Goal: Browse casually

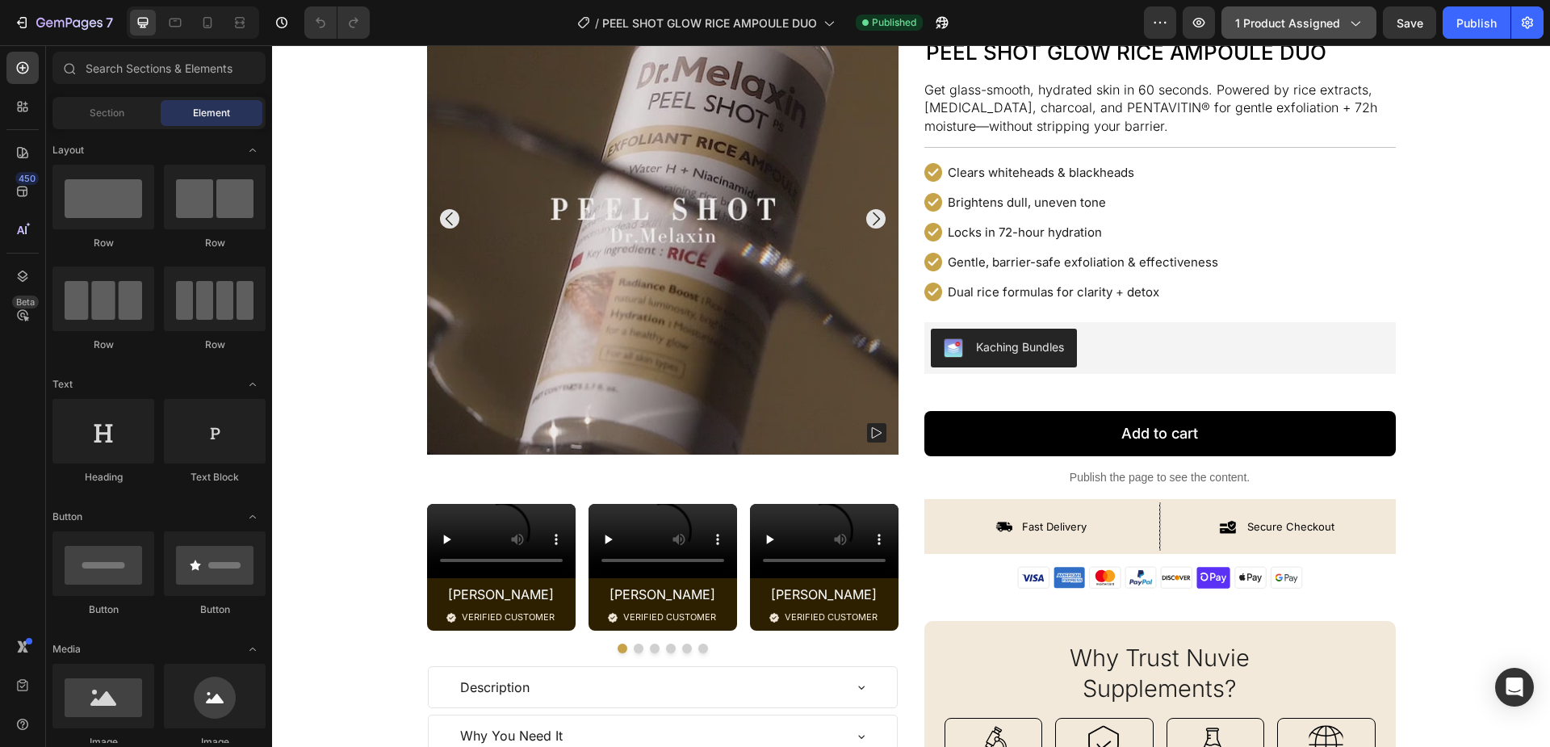
scroll to position [108, 0]
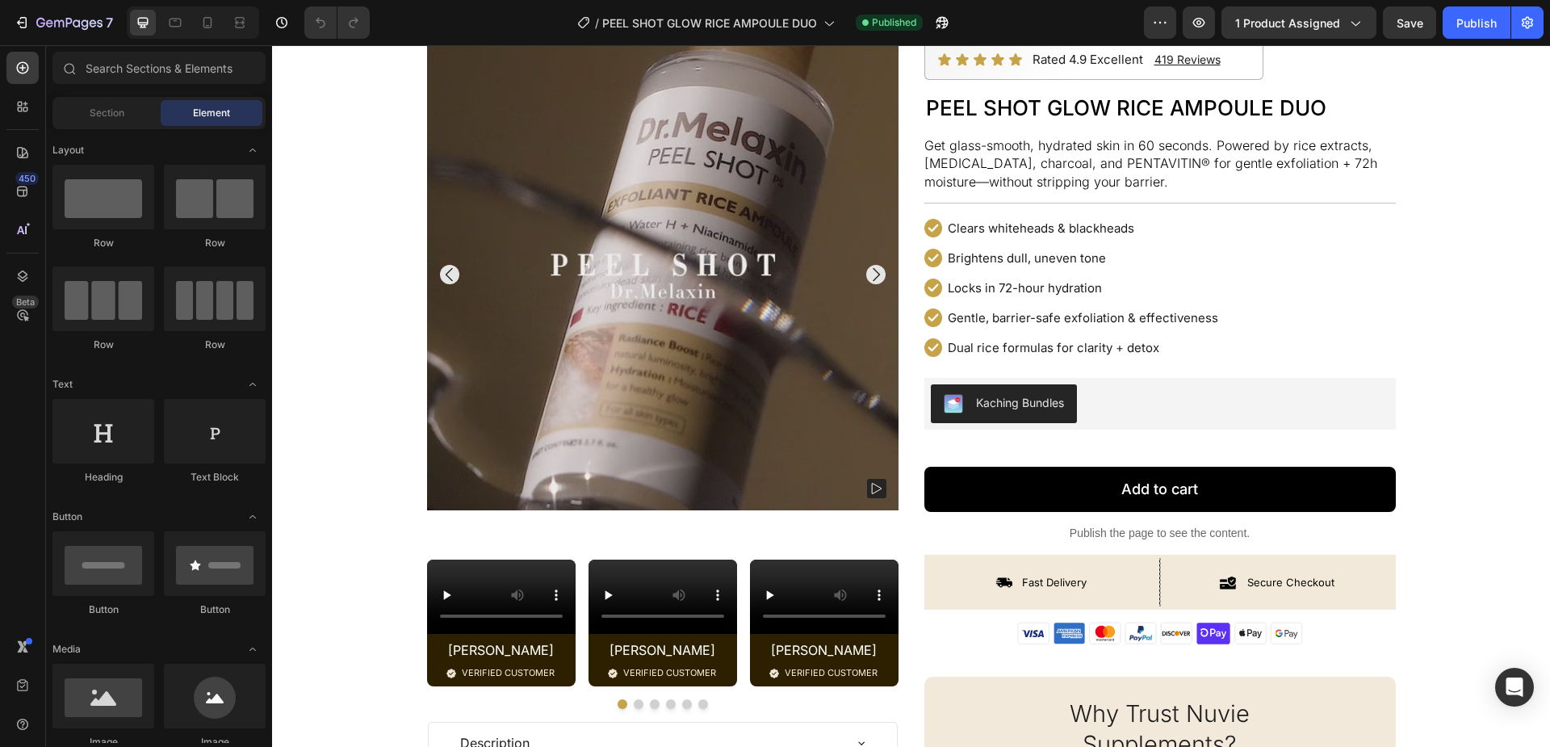
click at [940, 185] on p "Get glass-smooth, hydrated skin in 60 seconds. Powered by rice extracts, [MEDIC…" at bounding box center [1150, 163] width 453 height 52
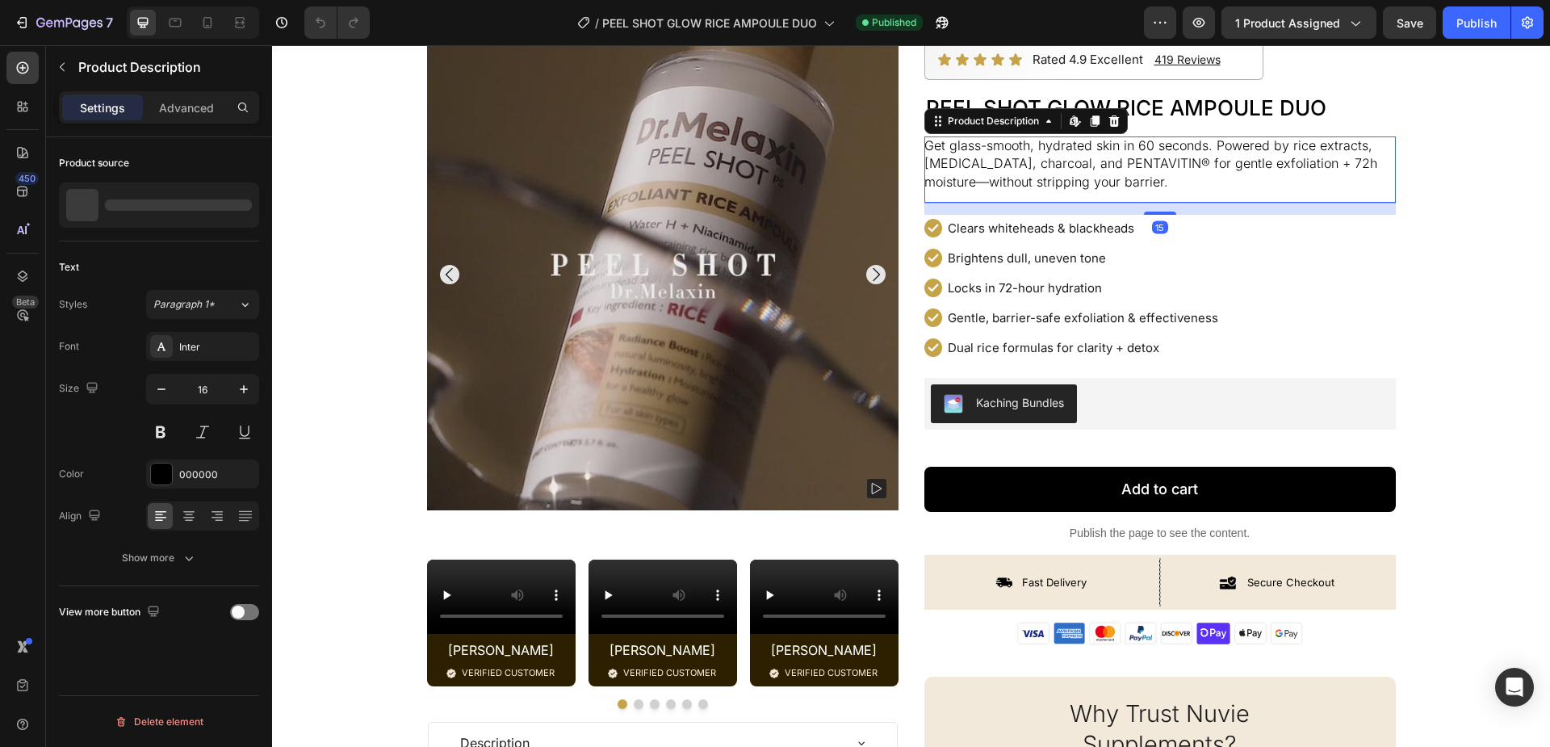
click at [939, 182] on p "Get glass-smooth, hydrated skin in 60 seconds. Powered by rice extracts, [MEDIC…" at bounding box center [1150, 163] width 453 height 52
click at [1490, 254] on div "Product Images Video [PERSON_NAME] Text Block Image VERIFIED CUSTOMER Text Bloc…" at bounding box center [911, 518] width 1278 height 959
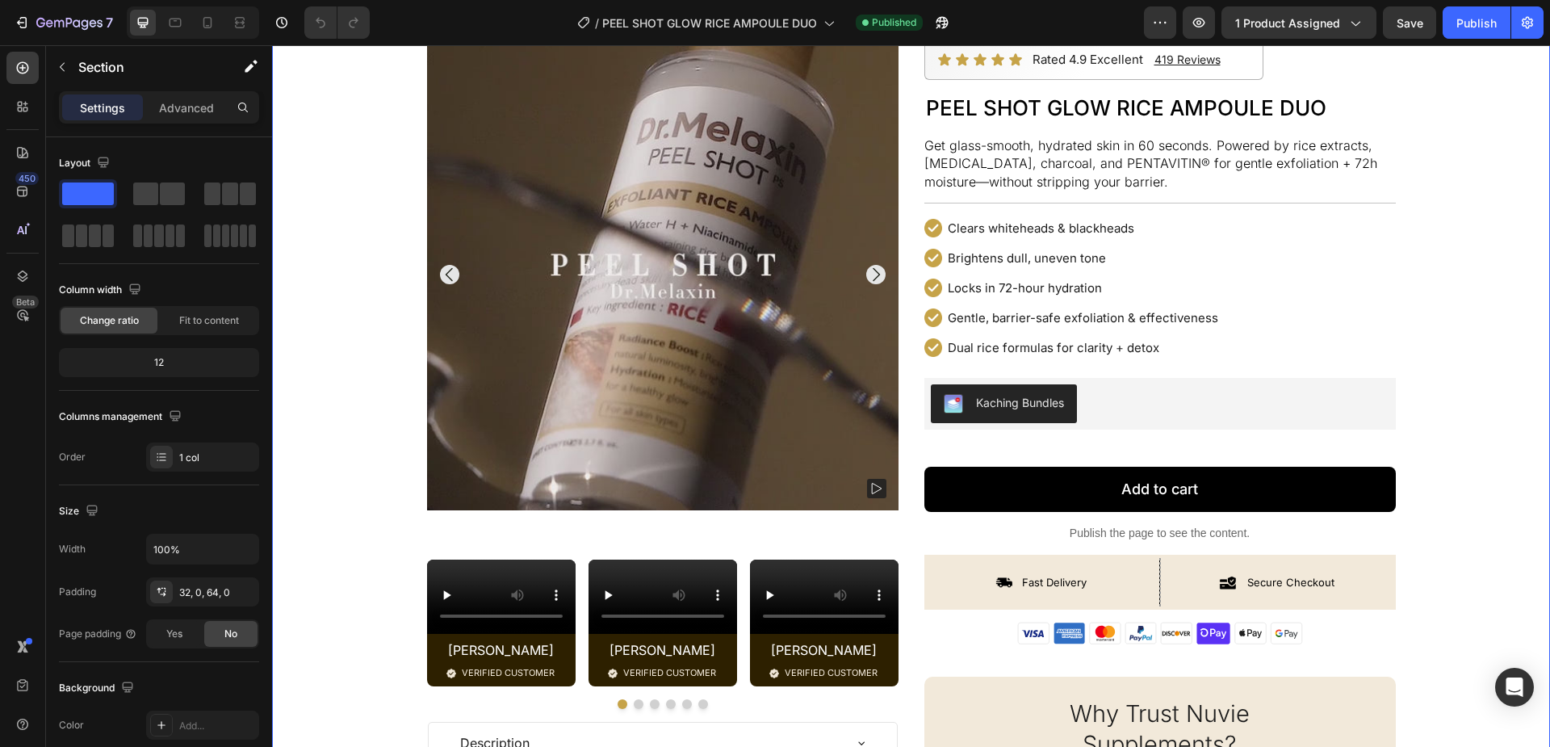
click at [1480, 207] on div "Product Images Video [PERSON_NAME] Text Block Image VERIFIED CUSTOMER Text Bloc…" at bounding box center [911, 518] width 1278 height 959
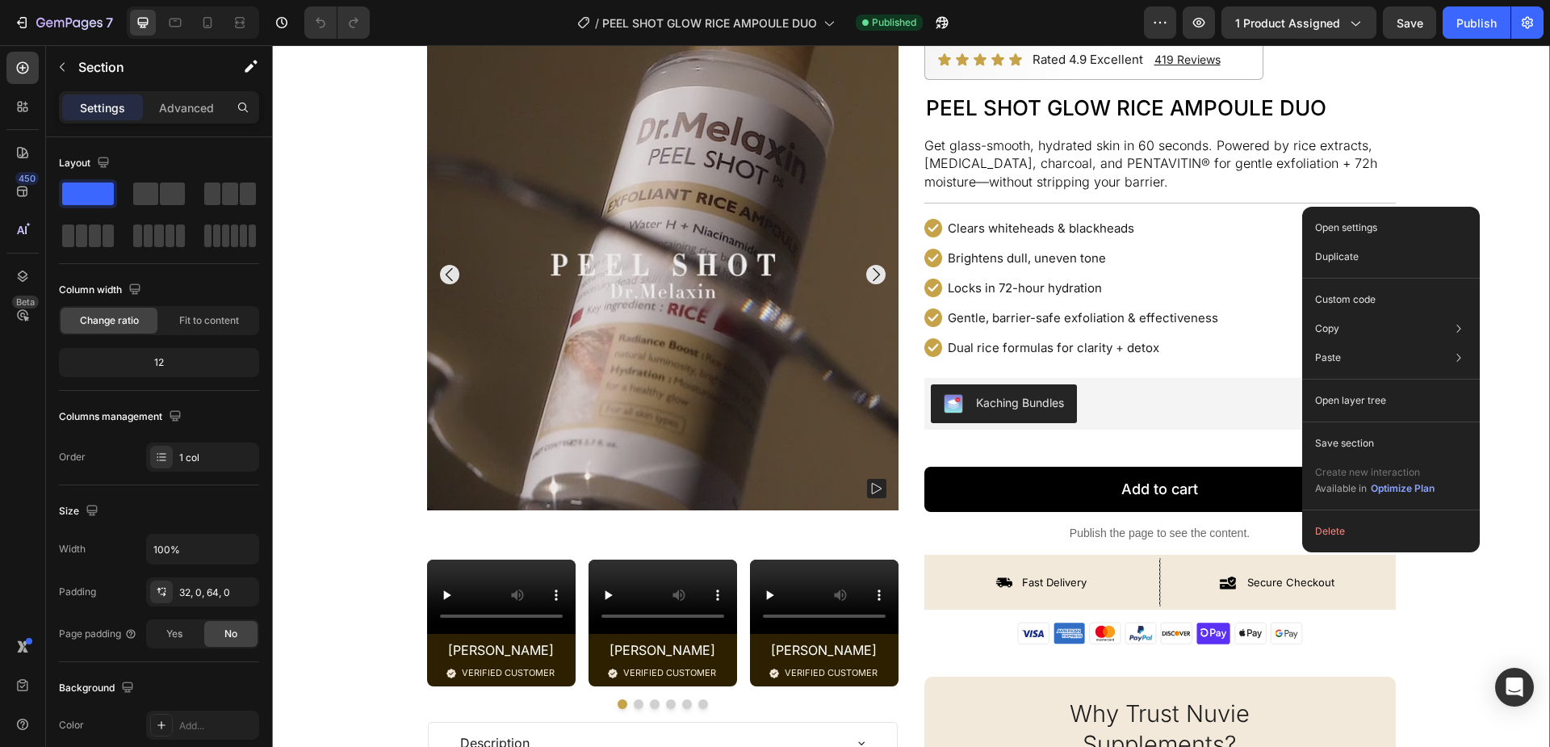
click at [1480, 157] on div "Product Images Video [PERSON_NAME] Text Block Image VERIFIED CUSTOMER Text Bloc…" at bounding box center [911, 518] width 1278 height 959
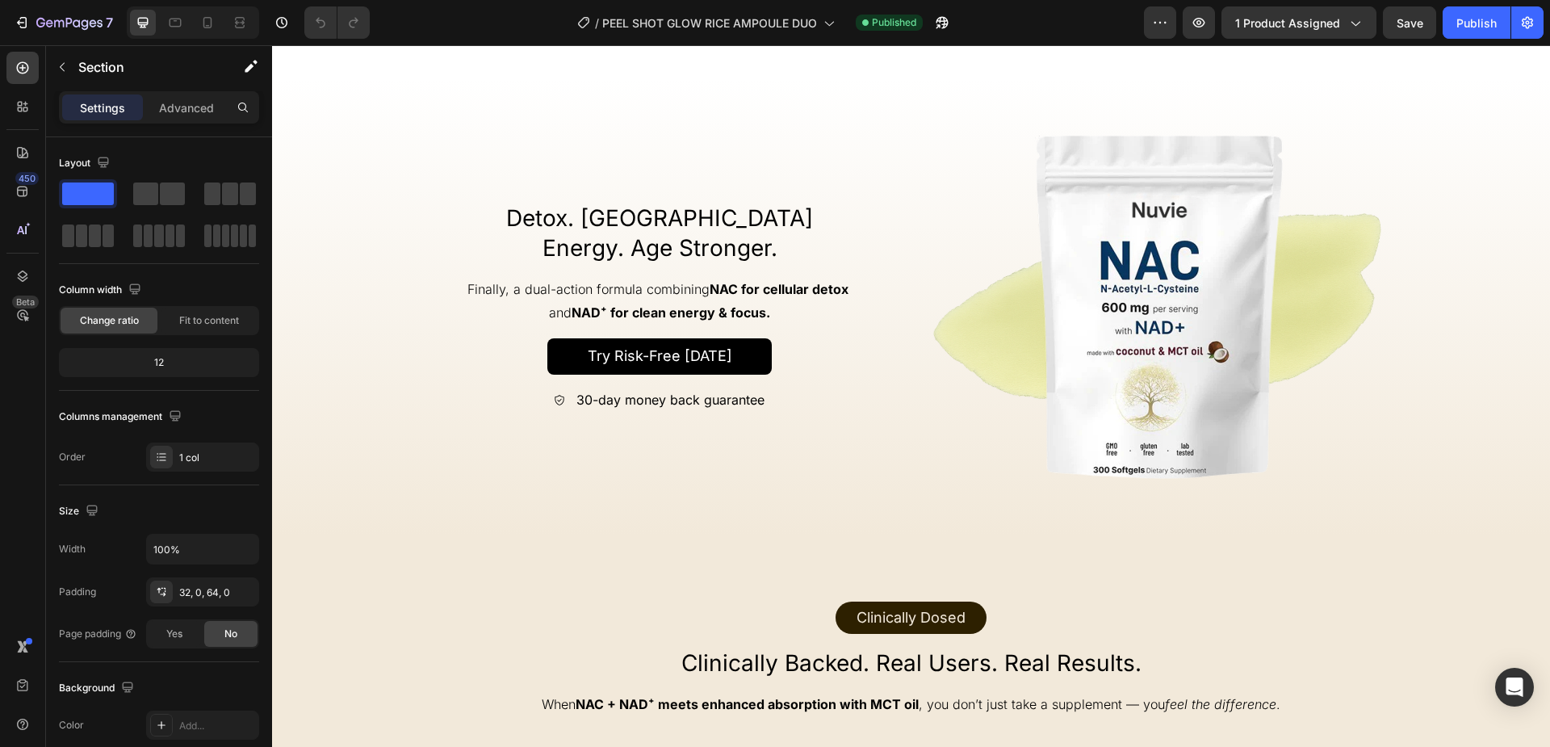
scroll to position [1707, 0]
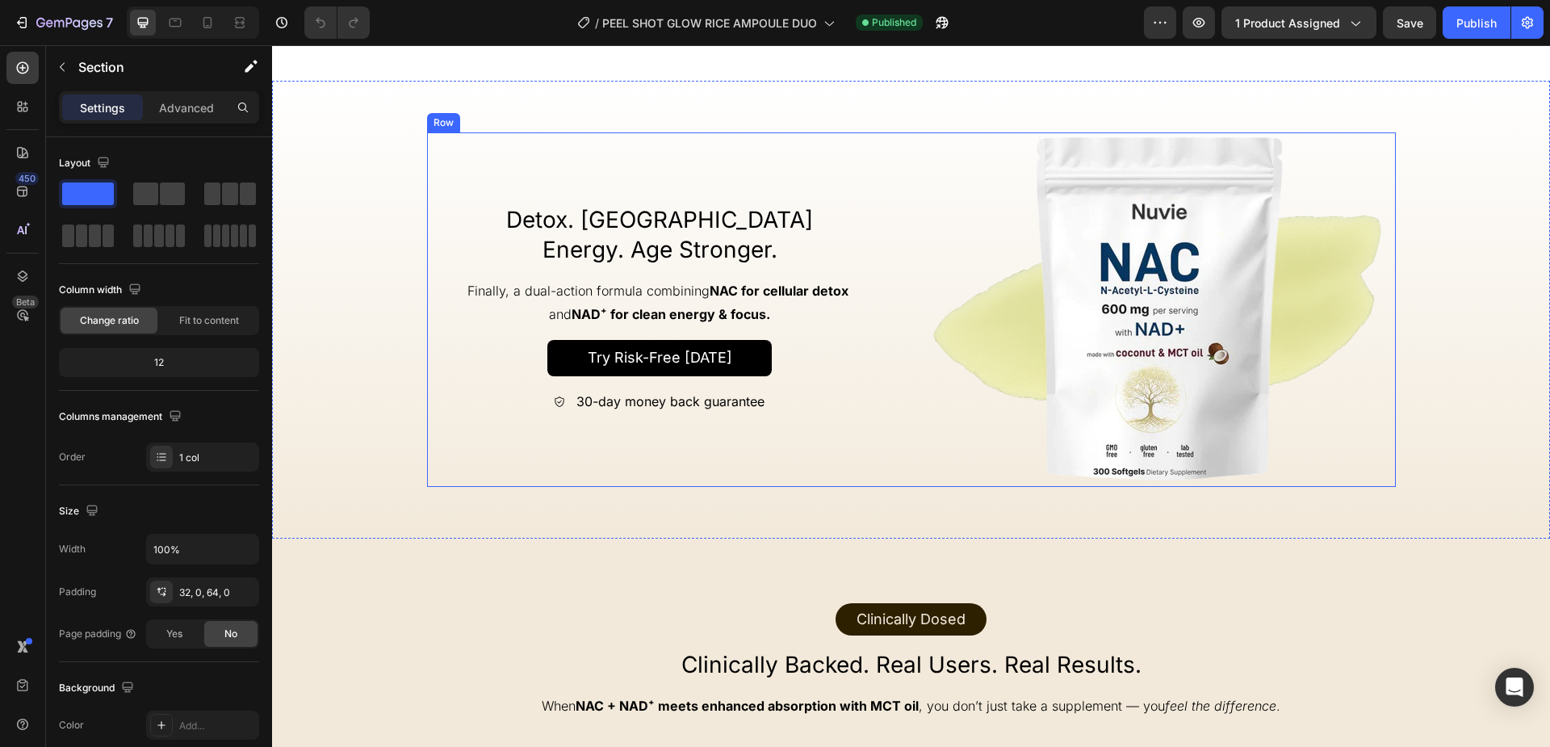
click at [497, 376] on div "Try Risk-Free [DATE] Button" at bounding box center [660, 358] width 467 height 36
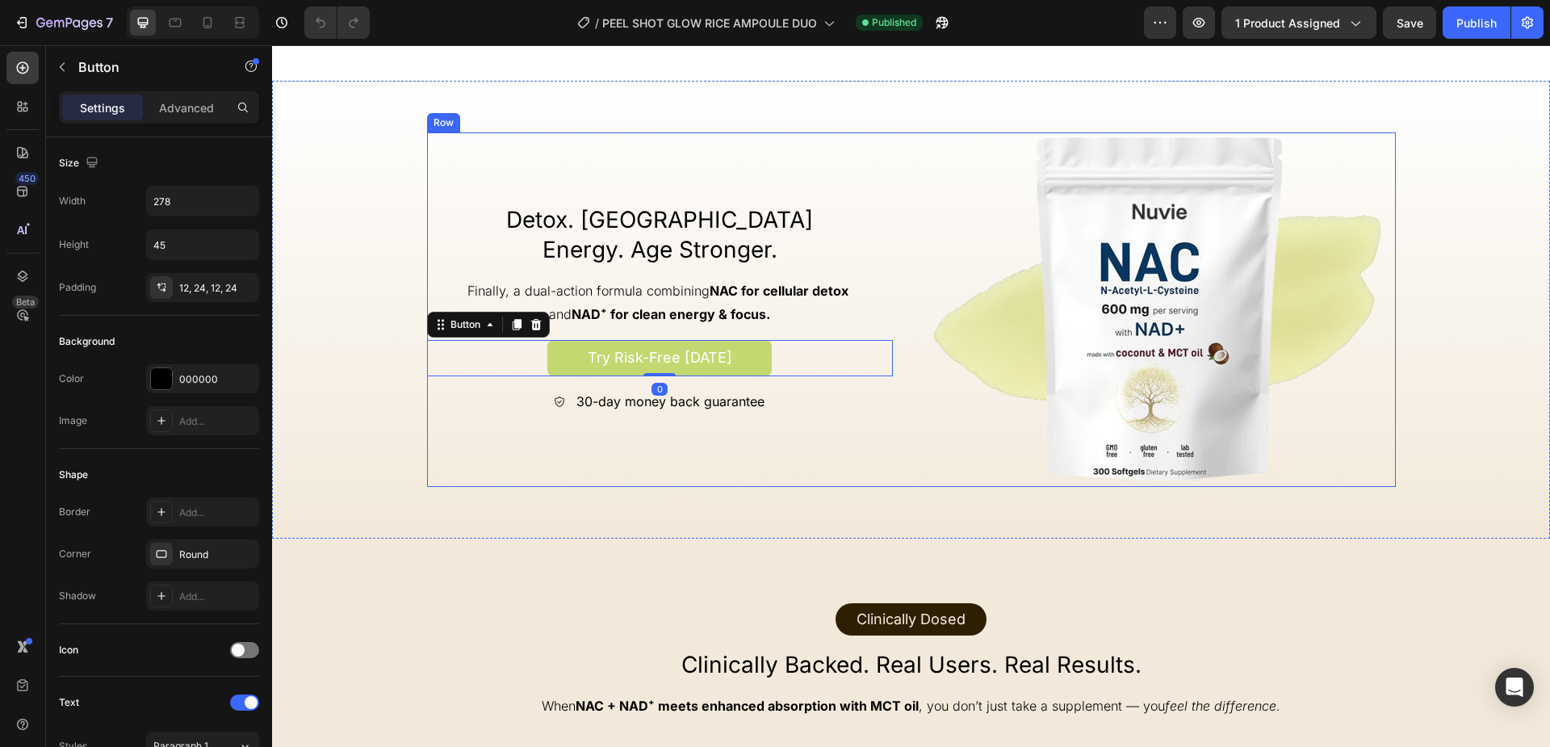
click at [568, 376] on button "Try Risk-Free [DATE]" at bounding box center [659, 358] width 224 height 36
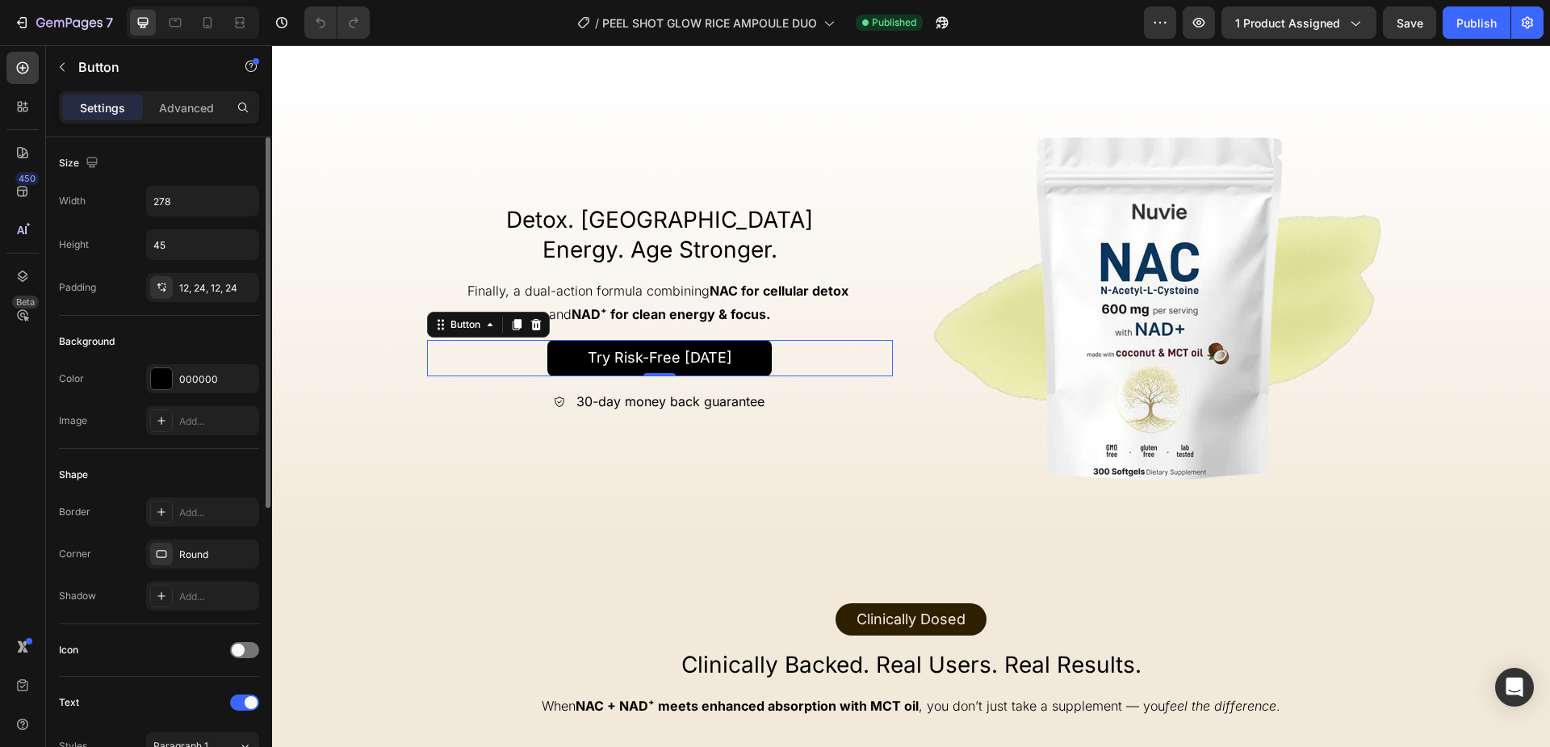
scroll to position [502, 0]
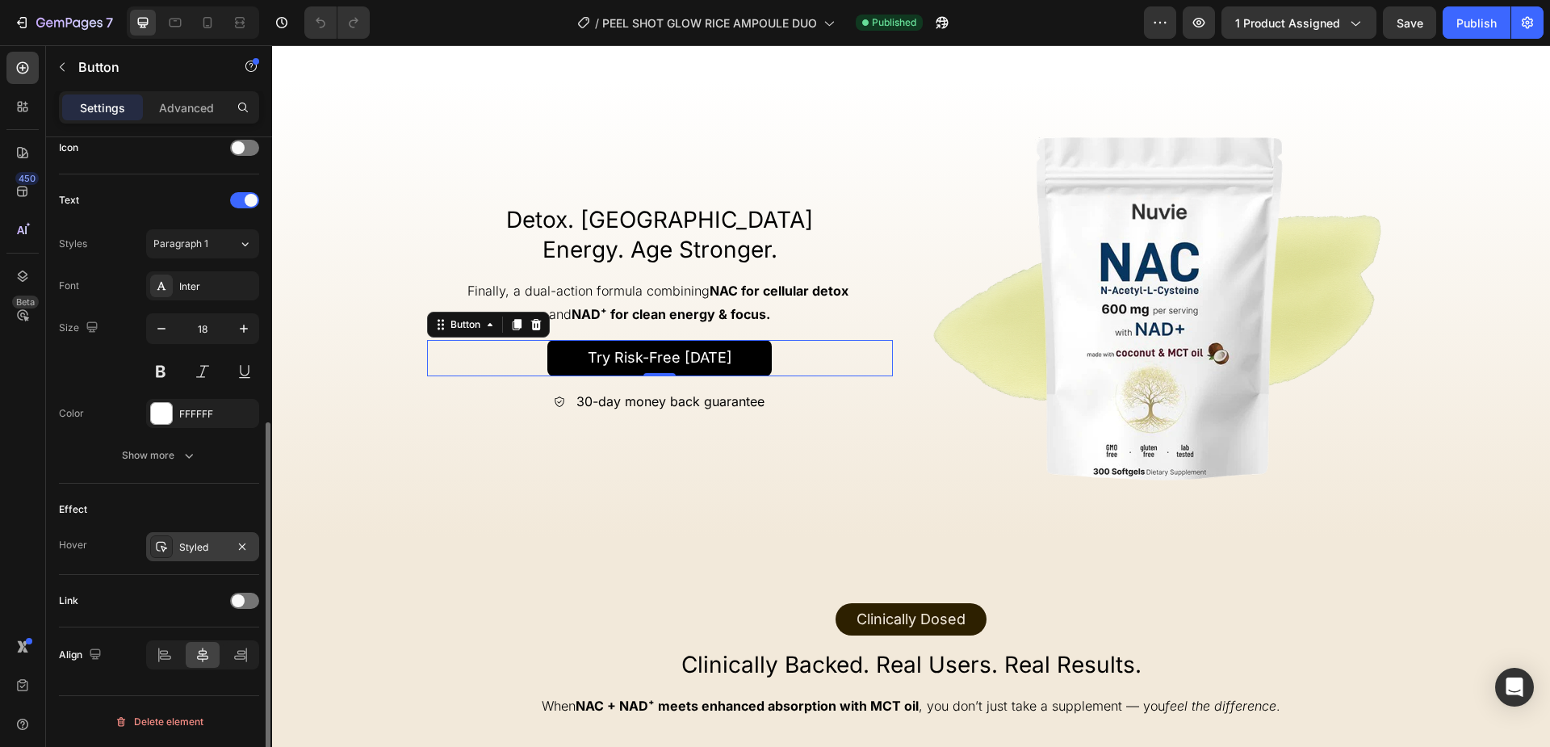
click at [210, 536] on div "Styled" at bounding box center [202, 546] width 113 height 29
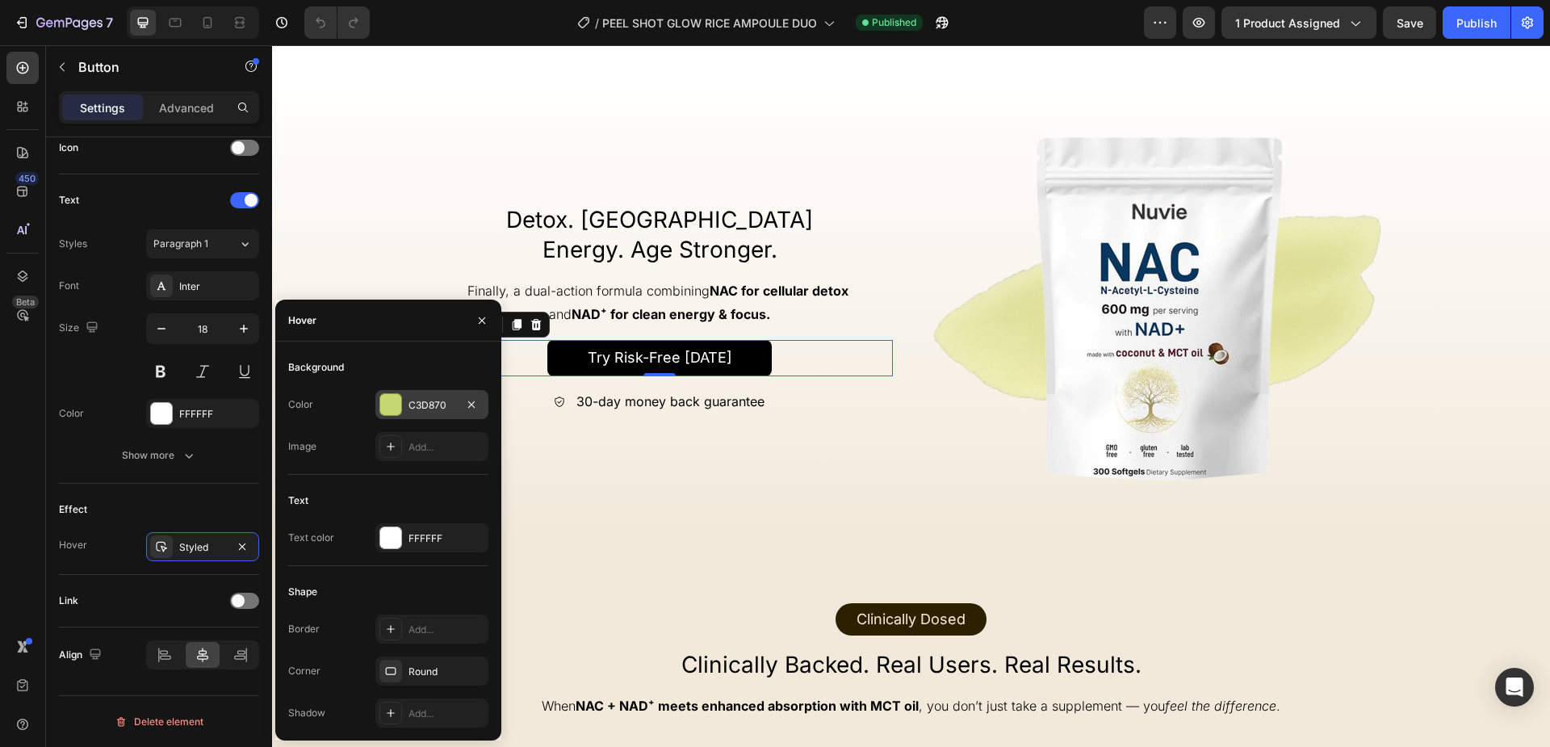
click at [393, 407] on div at bounding box center [390, 404] width 21 height 21
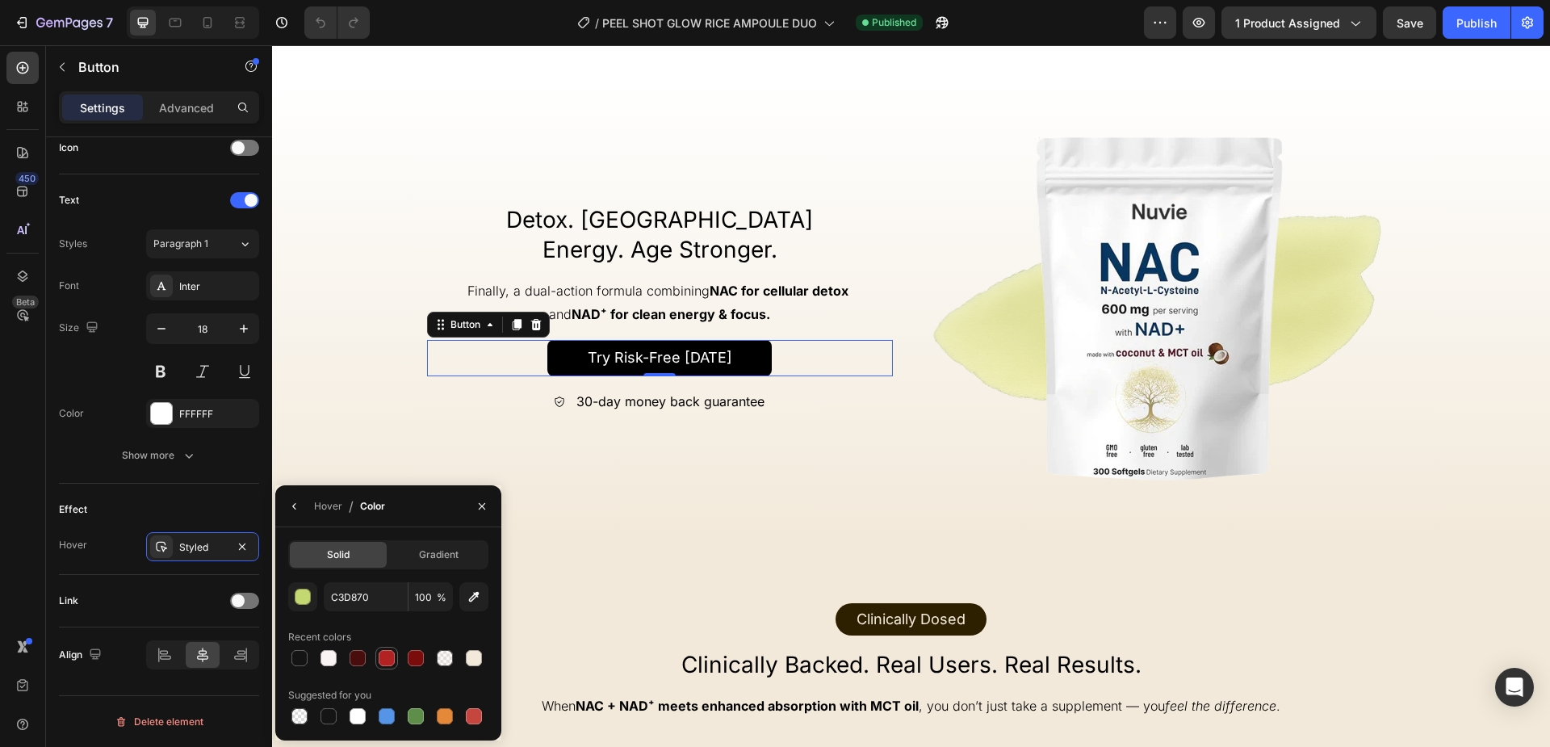
click at [385, 664] on div at bounding box center [387, 658] width 16 height 16
type input "B22222"
click at [404, 416] on div "Detox. Restore Energy. Age Stronger. Heading Finally, a dual-action formula com…" at bounding box center [911, 309] width 1278 height 354
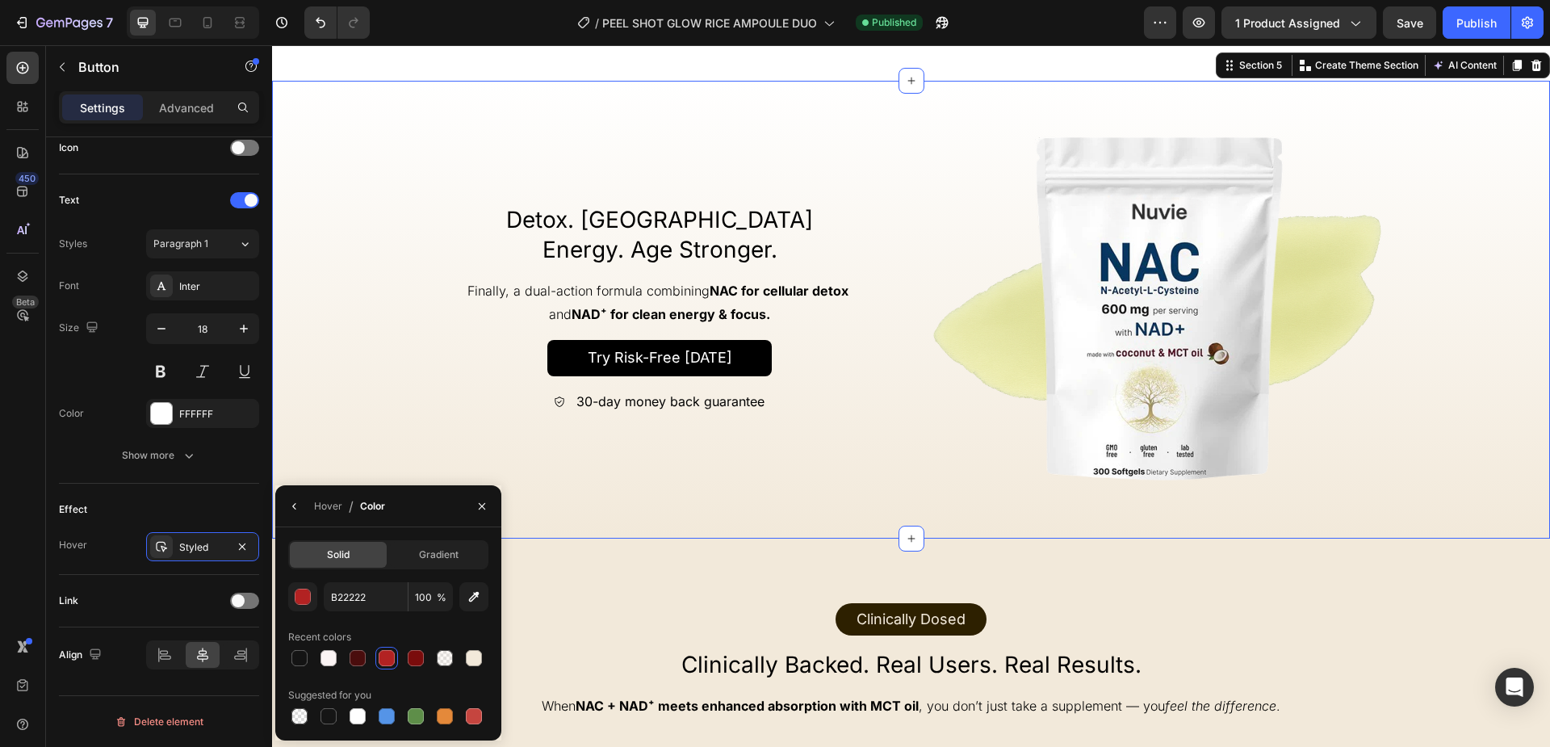
scroll to position [0, 0]
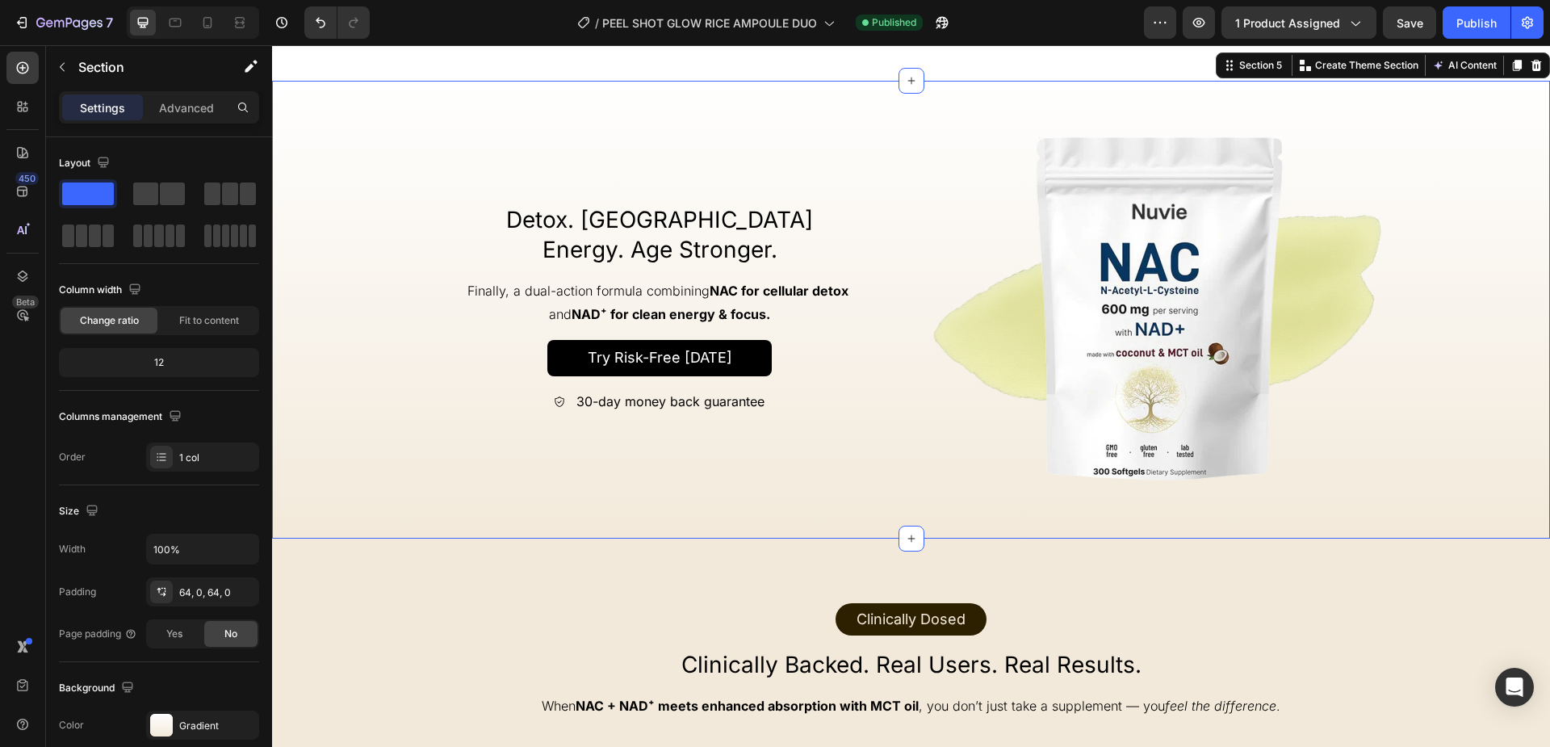
click at [358, 376] on div "Detox. Restore Energy. Age Stronger. Heading Finally, a dual-action formula com…" at bounding box center [911, 309] width 1278 height 354
click at [351, 333] on div "Detox. Restore Energy. Age Stronger. Heading Finally, a dual-action formula com…" at bounding box center [911, 309] width 1278 height 354
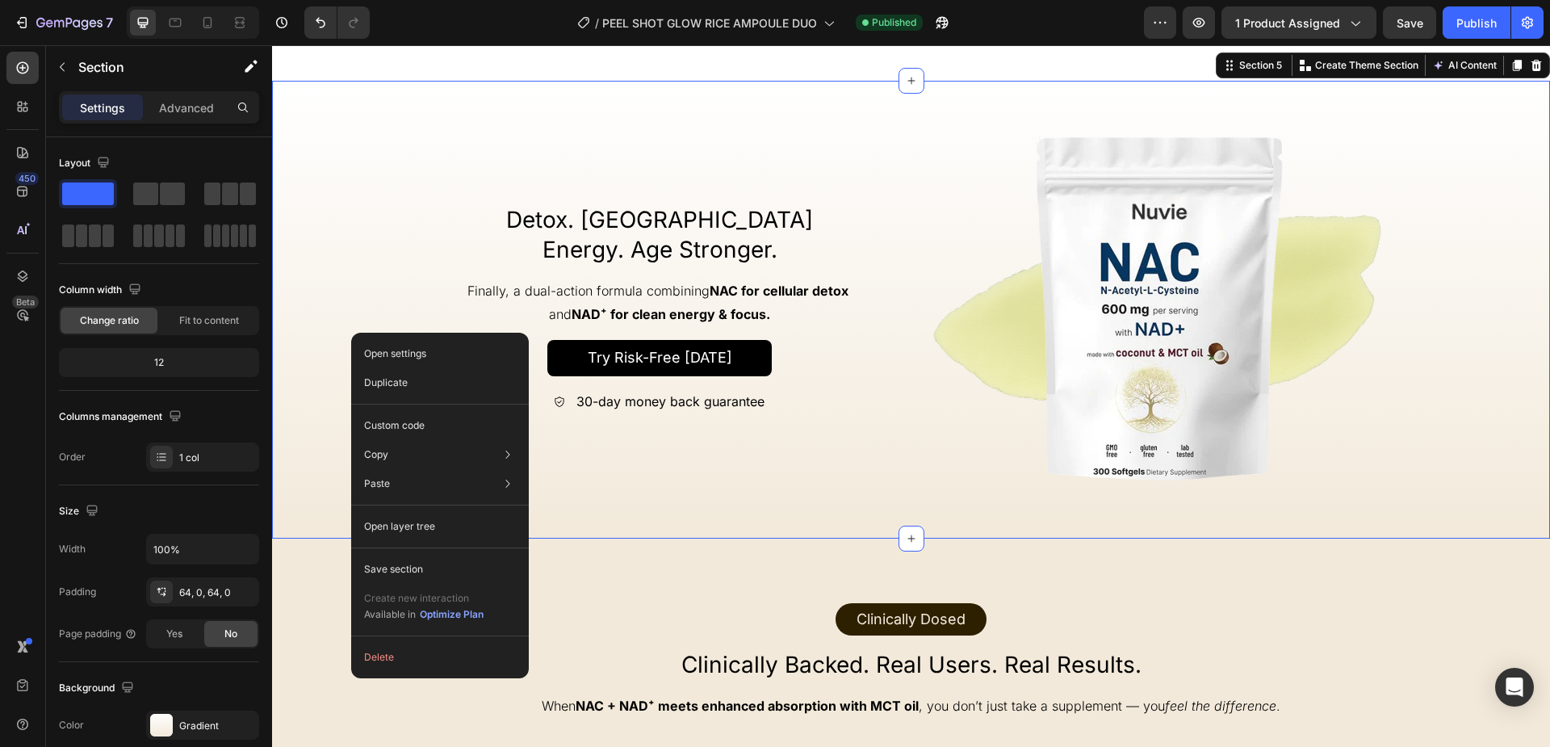
click at [351, 320] on div "Detox. Restore Energy. Age Stronger. Heading Finally, a dual-action formula com…" at bounding box center [911, 309] width 1278 height 354
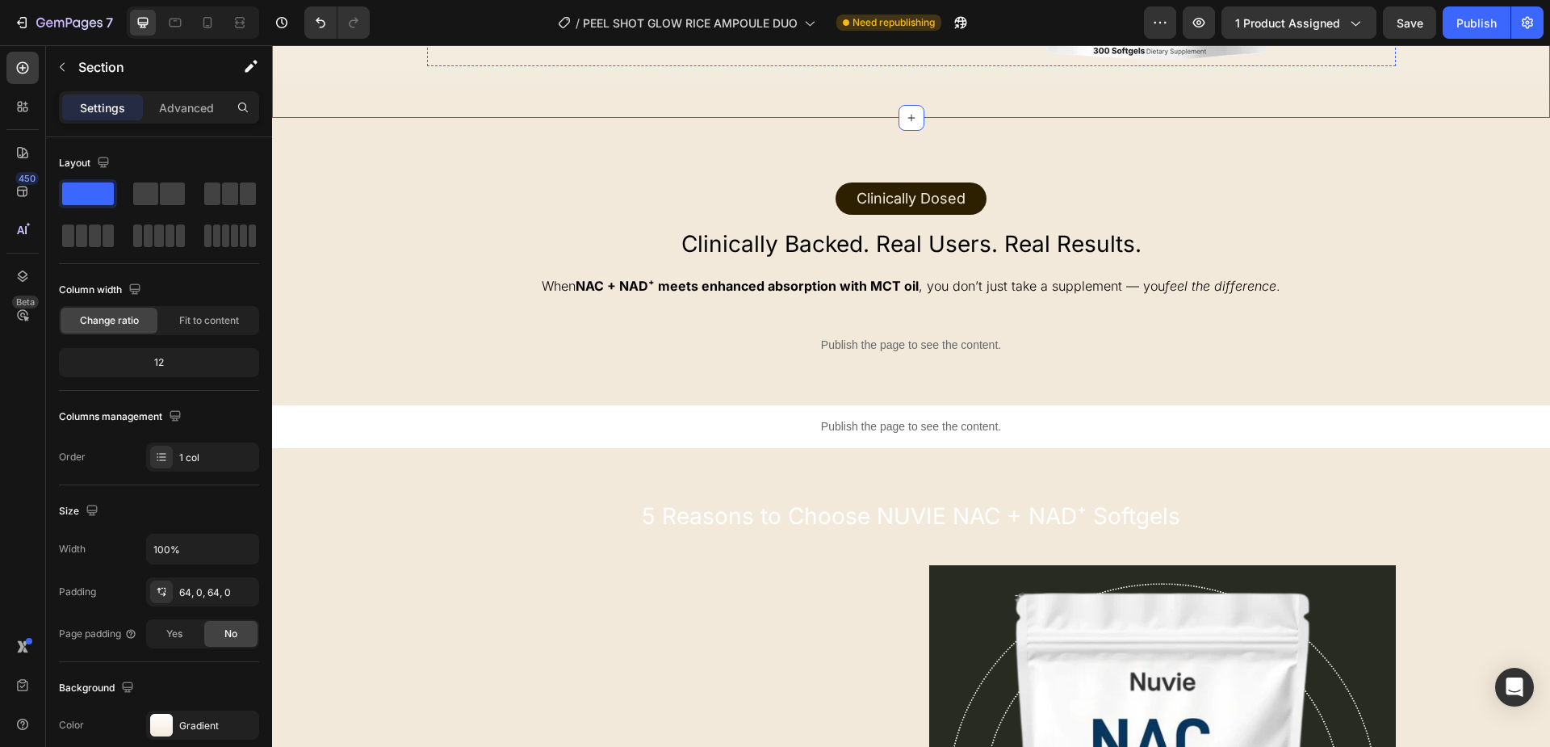
scroll to position [2252, 0]
